Goal: Task Accomplishment & Management: Use online tool/utility

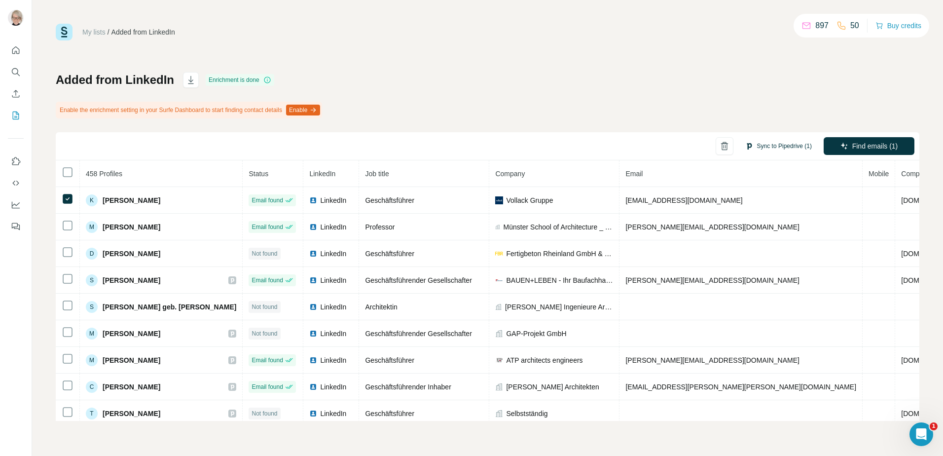
click at [773, 148] on button "Sync to Pipedrive (1)" at bounding box center [779, 146] width 80 height 15
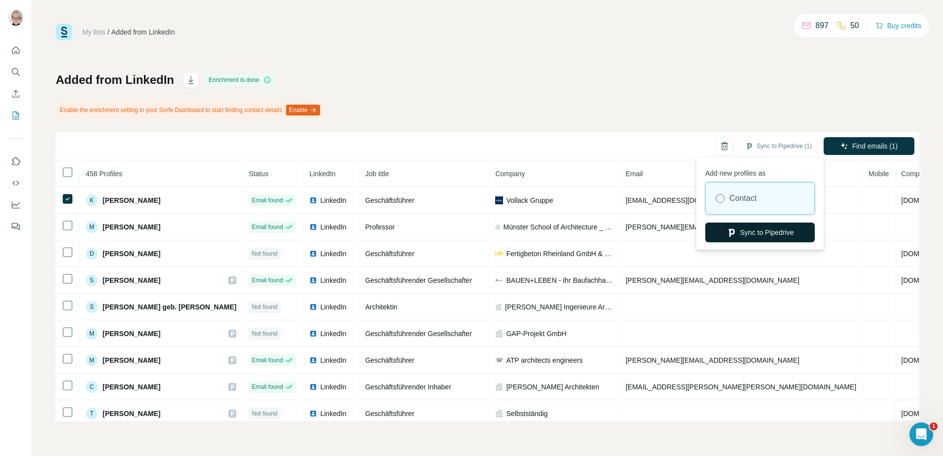
click at [745, 236] on button "Sync to Pipedrive" at bounding box center [760, 232] width 110 height 20
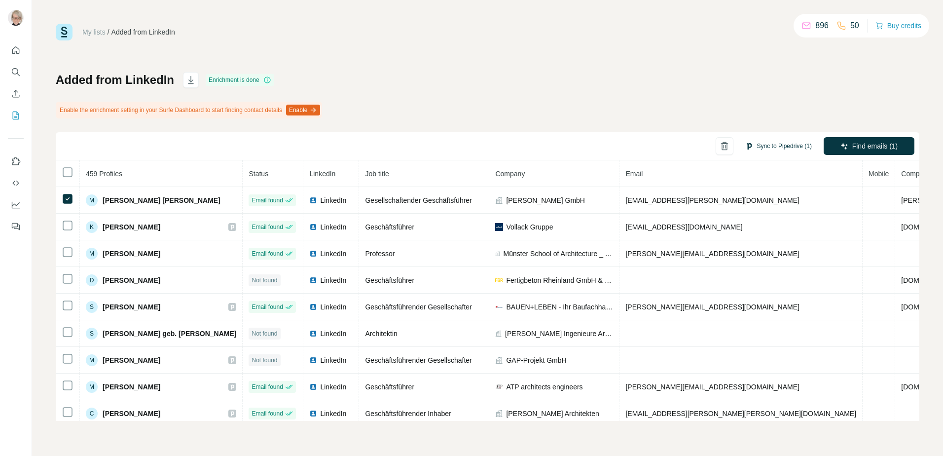
click at [777, 143] on button "Sync to Pipedrive (1)" at bounding box center [779, 146] width 80 height 15
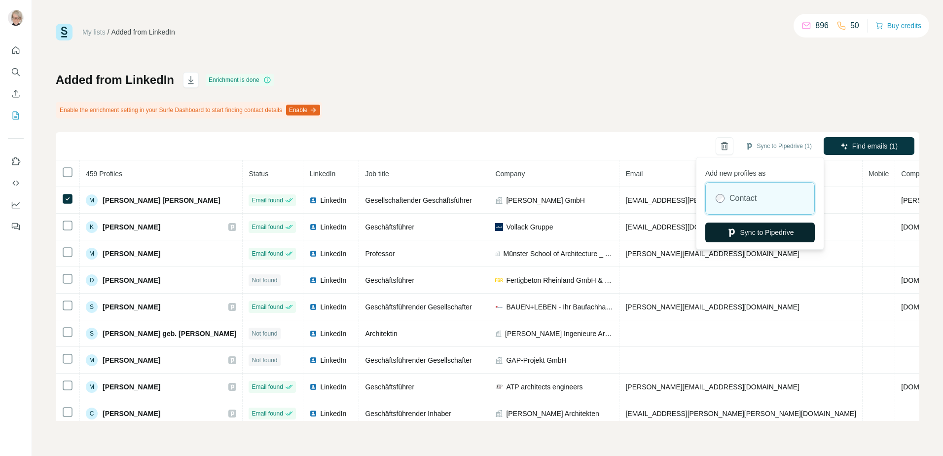
click at [762, 229] on button "Sync to Pipedrive" at bounding box center [760, 232] width 110 height 20
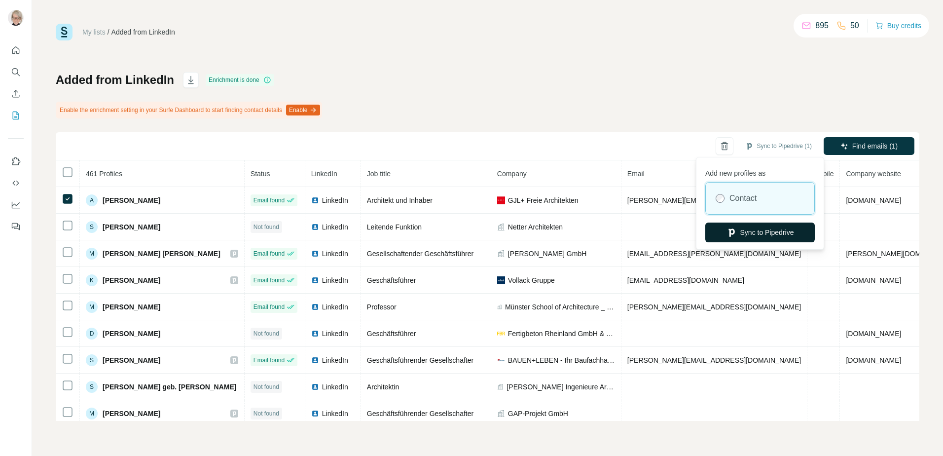
click at [744, 237] on button "Sync to Pipedrive" at bounding box center [760, 232] width 110 height 20
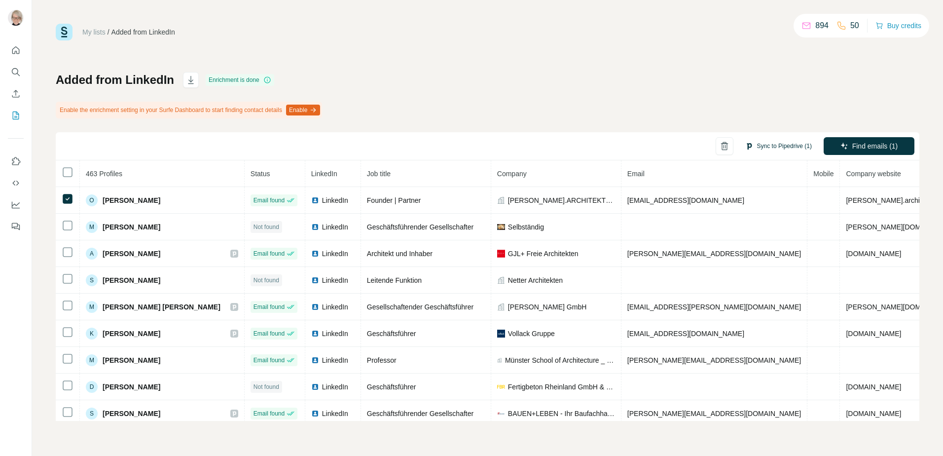
click at [772, 147] on button "Sync to Pipedrive (1)" at bounding box center [779, 146] width 80 height 15
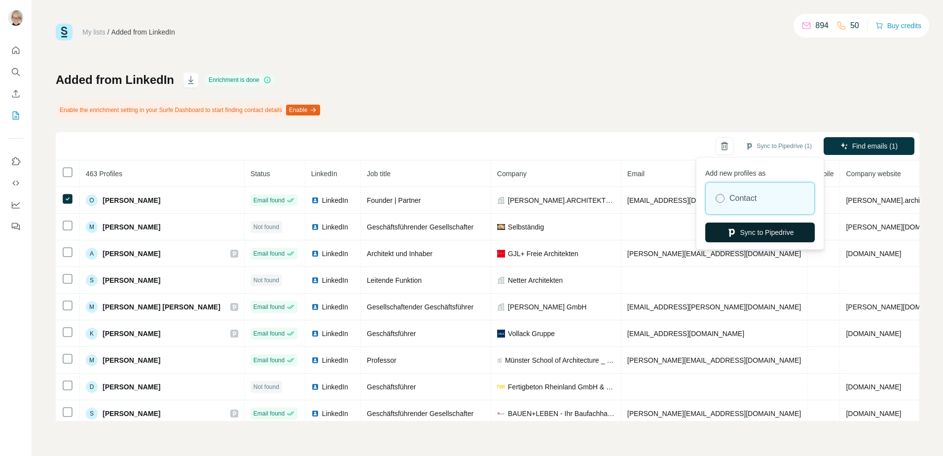
click at [754, 227] on button "Sync to Pipedrive" at bounding box center [760, 232] width 110 height 20
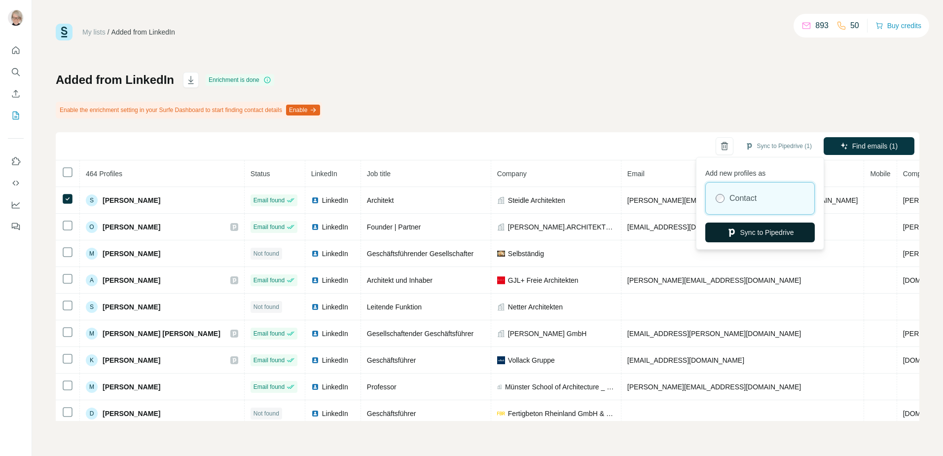
click at [761, 230] on button "Sync to Pipedrive" at bounding box center [760, 232] width 110 height 20
